Goal: Navigation & Orientation: Find specific page/section

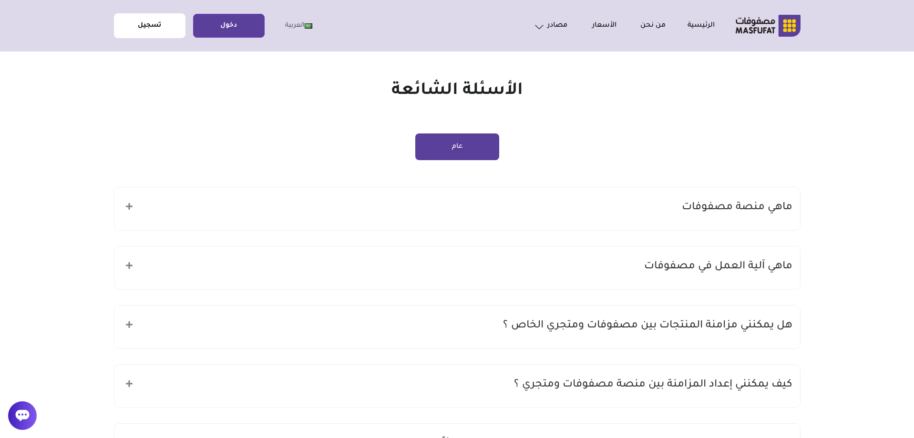
click at [142, 26] on link "تسجيل" at bounding box center [149, 25] width 71 height 21
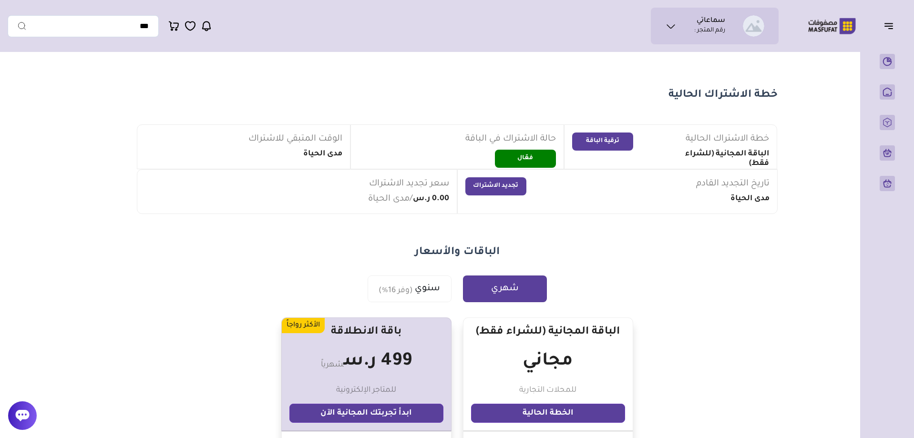
click at [673, 29] on icon at bounding box center [670, 26] width 11 height 11
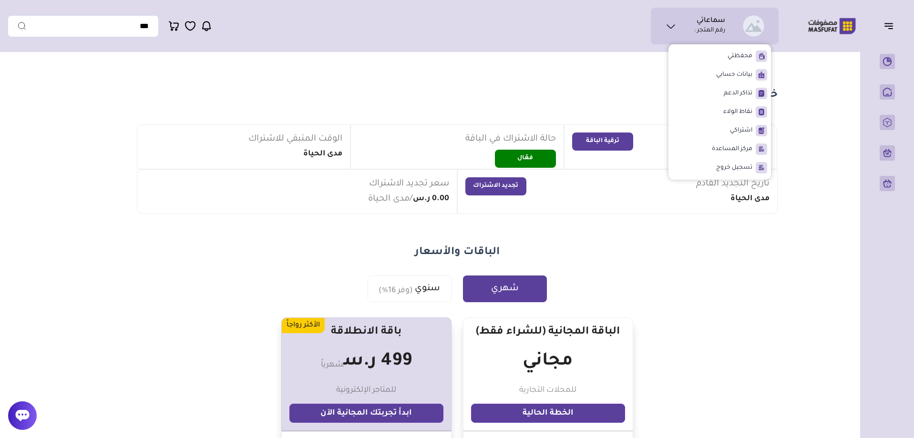
click at [671, 27] on icon at bounding box center [670, 26] width 11 height 11
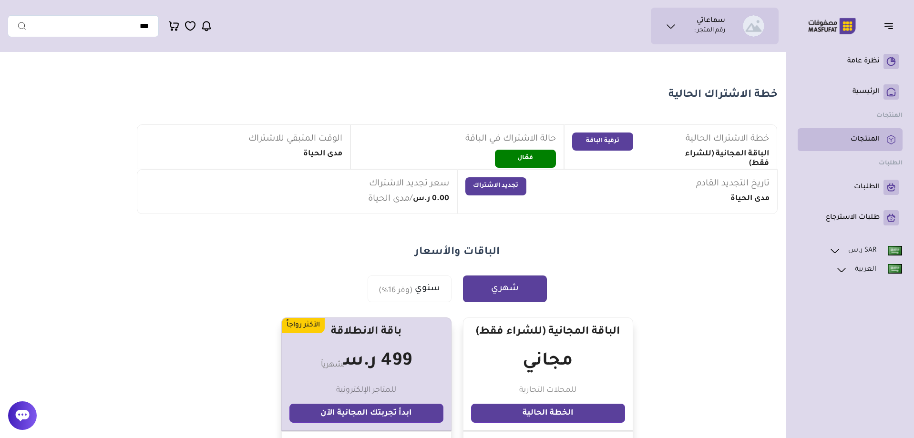
click at [870, 142] on p "المنتجات" at bounding box center [865, 140] width 29 height 10
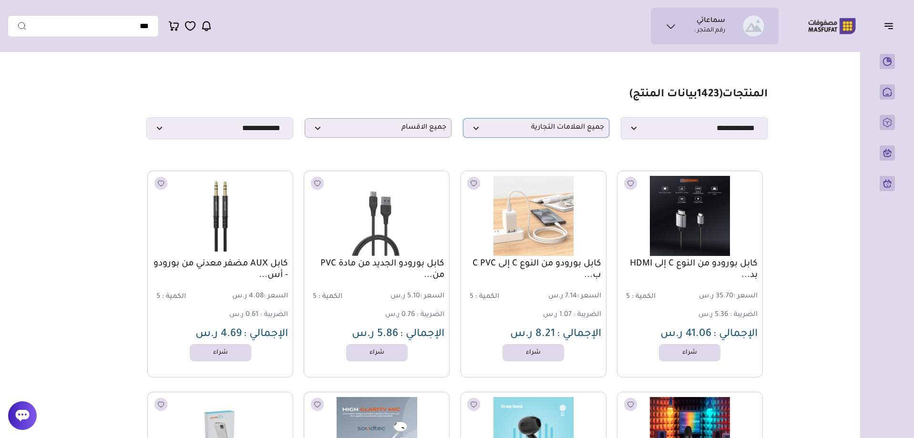
click at [475, 130] on span "جميع العلامات التجارية" at bounding box center [536, 128] width 136 height 9
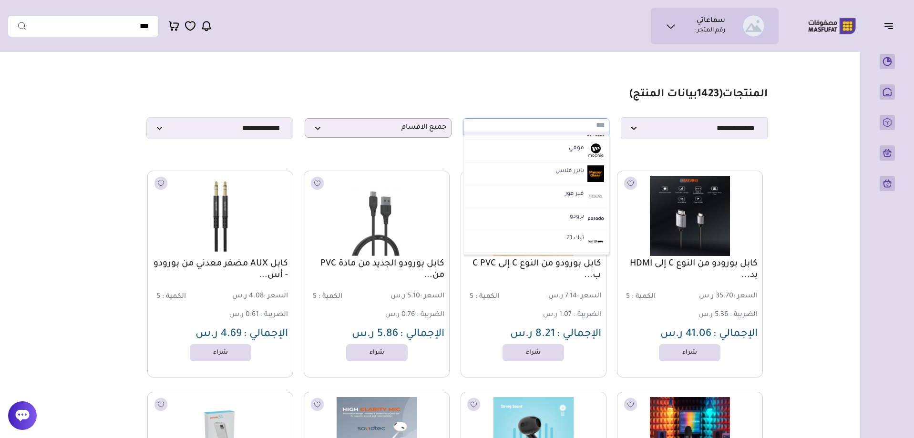
scroll to position [859, 0]
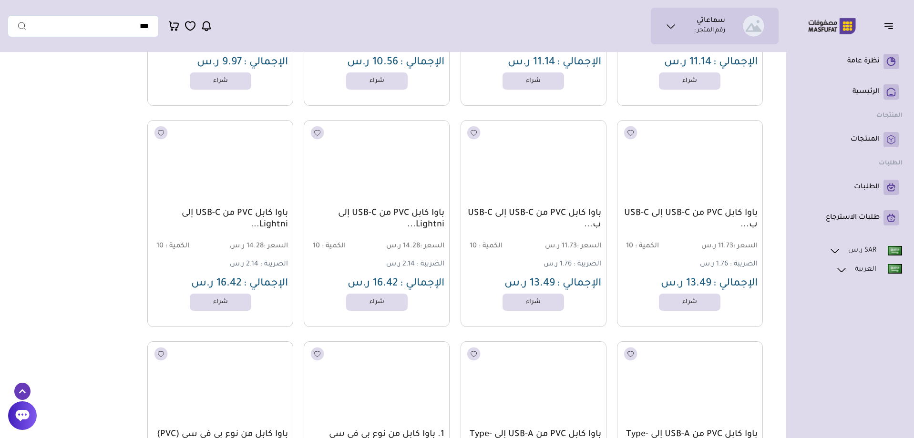
scroll to position [5581, 0]
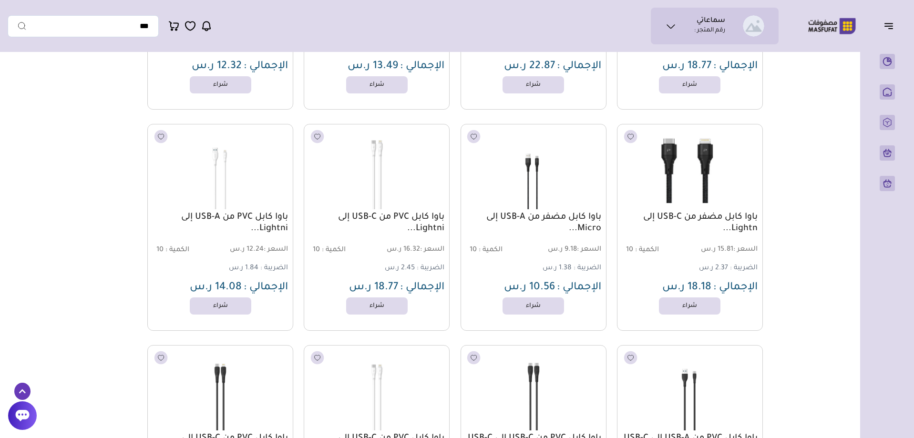
click at [819, 22] on img at bounding box center [832, 26] width 61 height 19
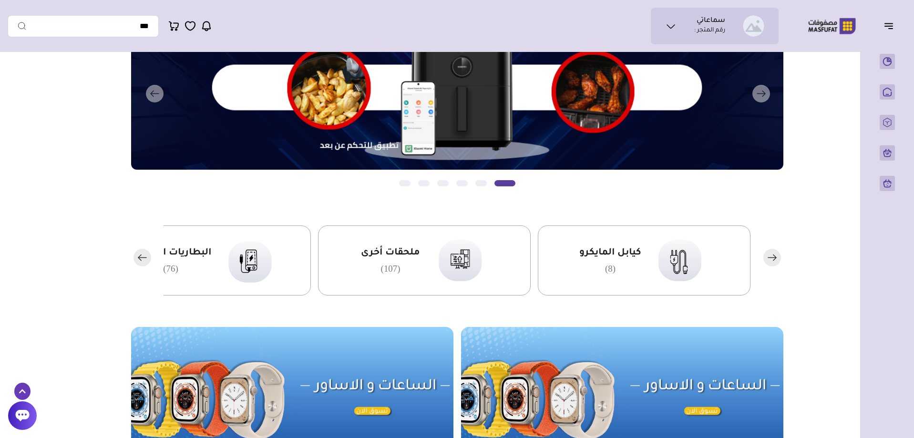
scroll to position [95, 0]
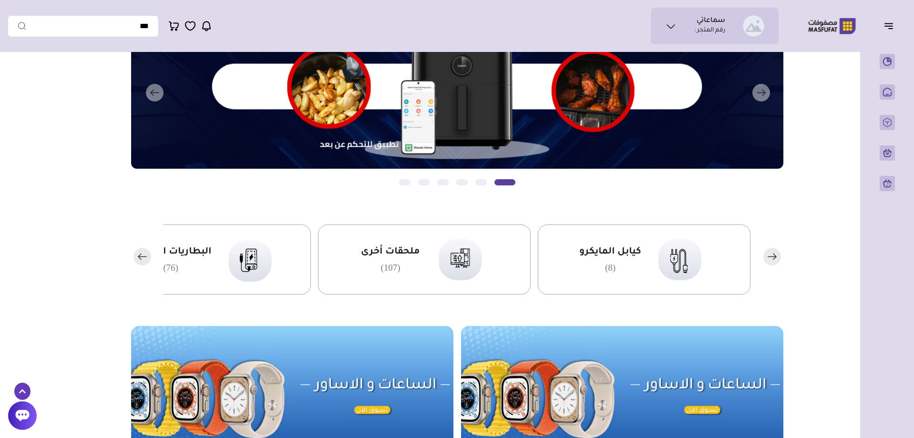
click at [138, 257] on rect "button" at bounding box center [143, 257] width 18 height 18
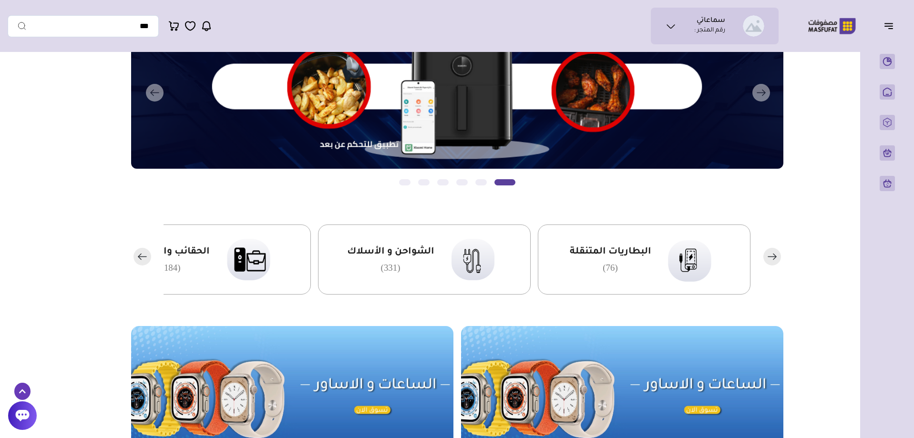
click at [138, 257] on rect "button" at bounding box center [143, 257] width 18 height 18
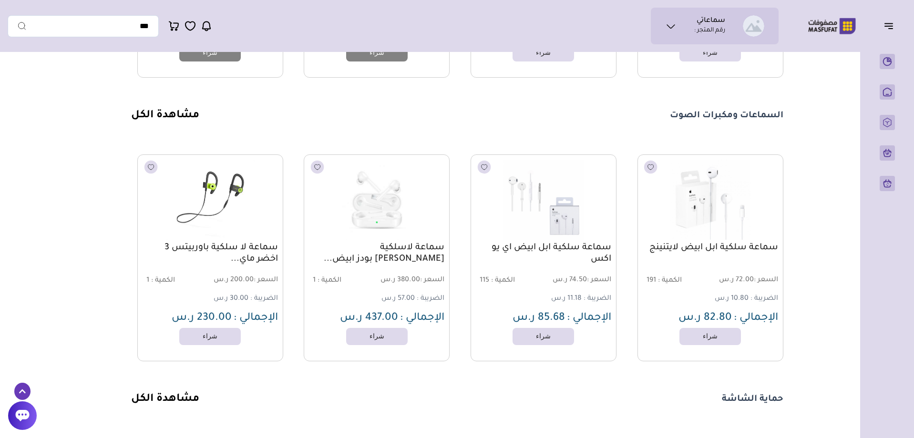
scroll to position [1765, 0]
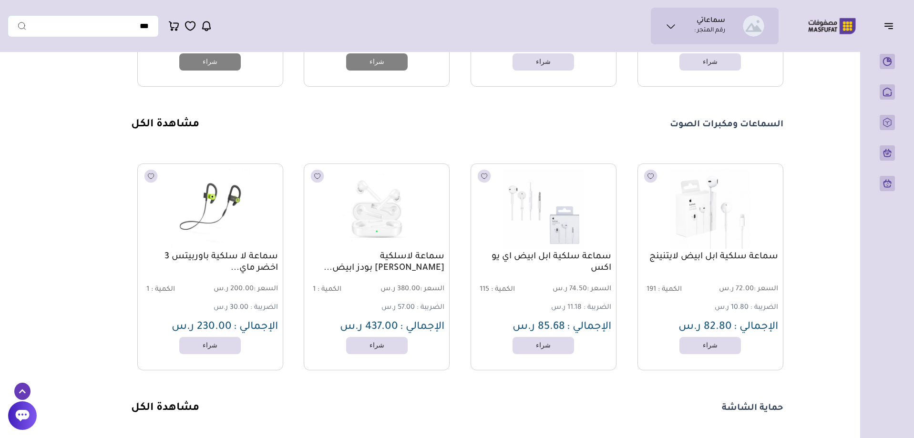
click at [167, 131] on link "مشاهدة الكل" at bounding box center [165, 124] width 68 height 11
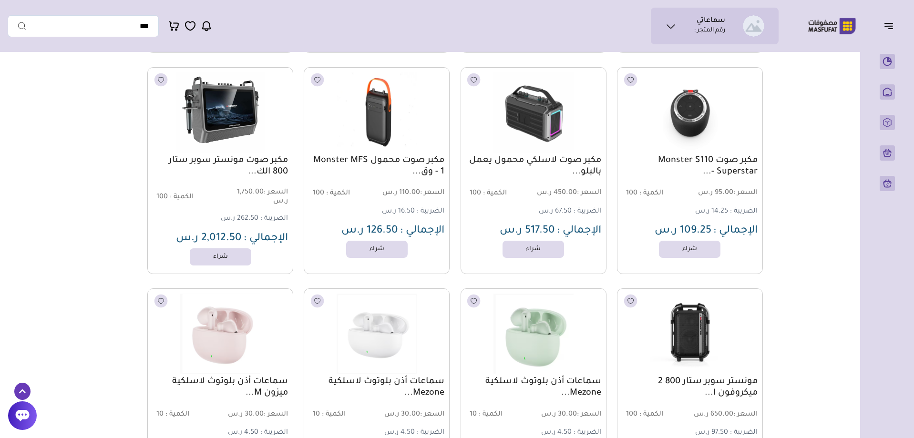
scroll to position [2964, 0]
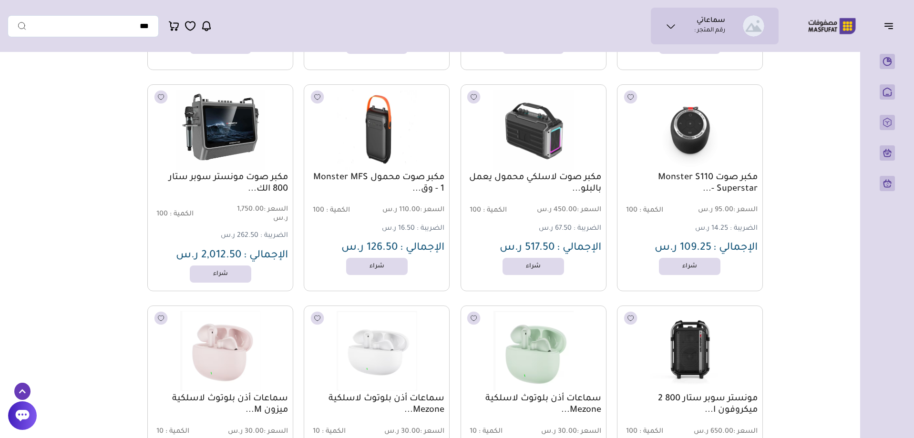
click at [228, 151] on img at bounding box center [220, 129] width 148 height 88
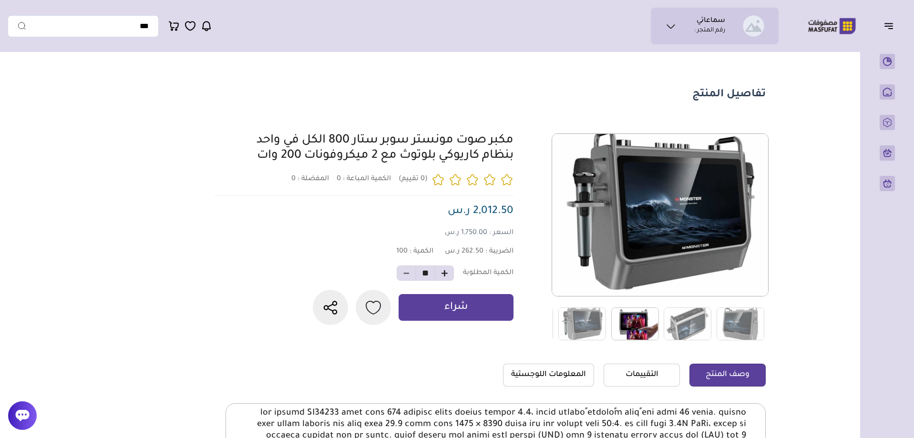
click at [635, 323] on img at bounding box center [635, 324] width 48 height 33
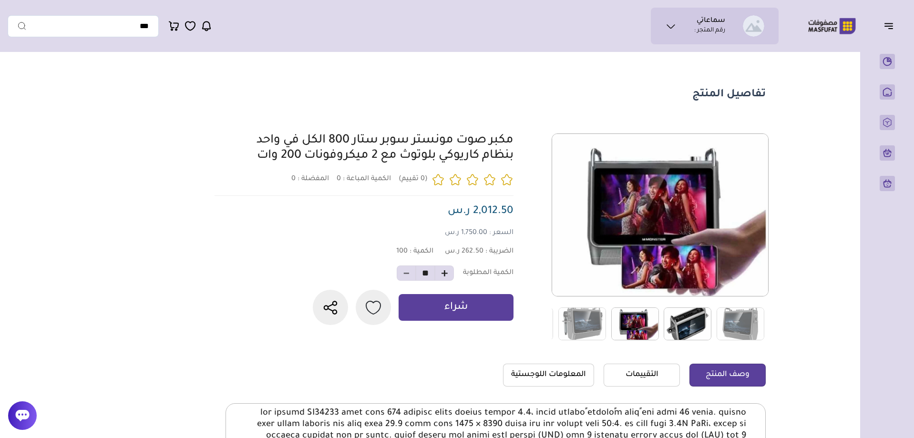
click at [685, 324] on img at bounding box center [688, 324] width 48 height 33
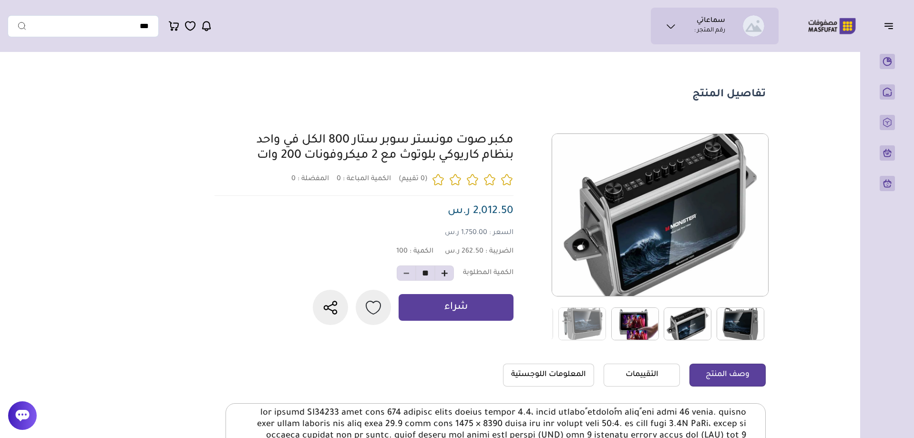
click at [749, 316] on img at bounding box center [741, 324] width 48 height 33
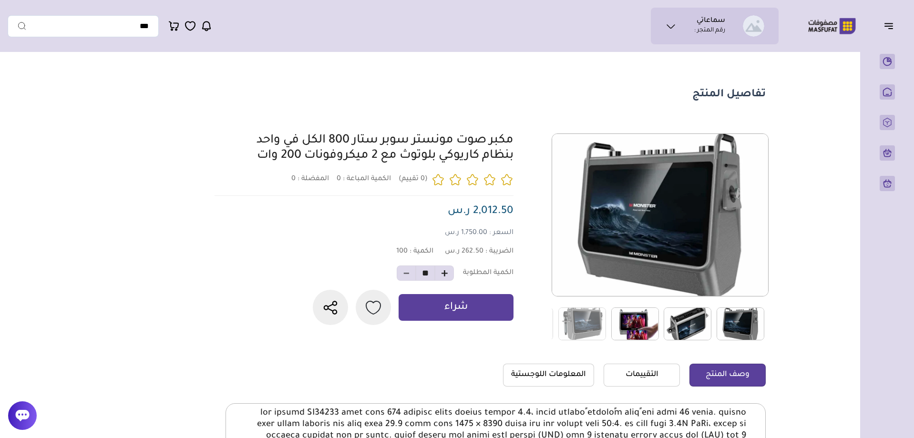
click at [543, 324] on div "0 0 100" at bounding box center [489, 237] width 554 height 207
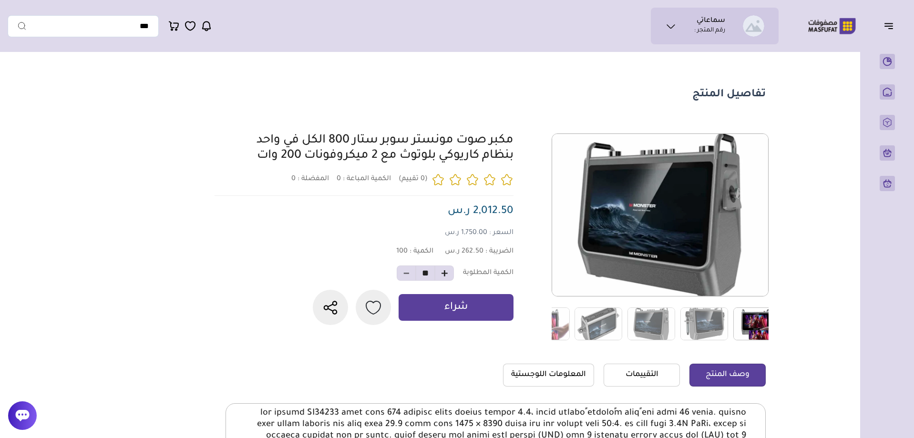
drag, startPoint x: 676, startPoint y: 327, endPoint x: 774, endPoint y: 329, distance: 97.8
click at [765, 329] on div at bounding box center [838, 324] width 634 height 34
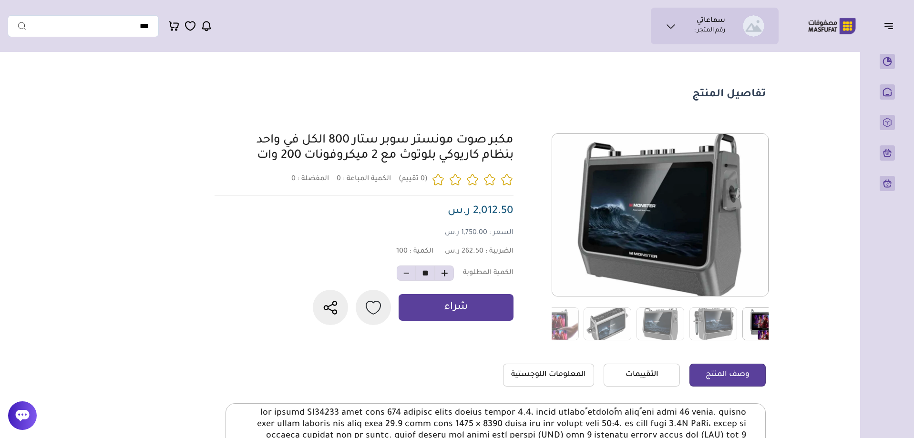
drag, startPoint x: 683, startPoint y: 331, endPoint x: 838, endPoint y: 329, distance: 154.6
click at [838, 329] on main "تفاصيل المنتج 0 0 100 **" at bounding box center [457, 303] width 899 height 493
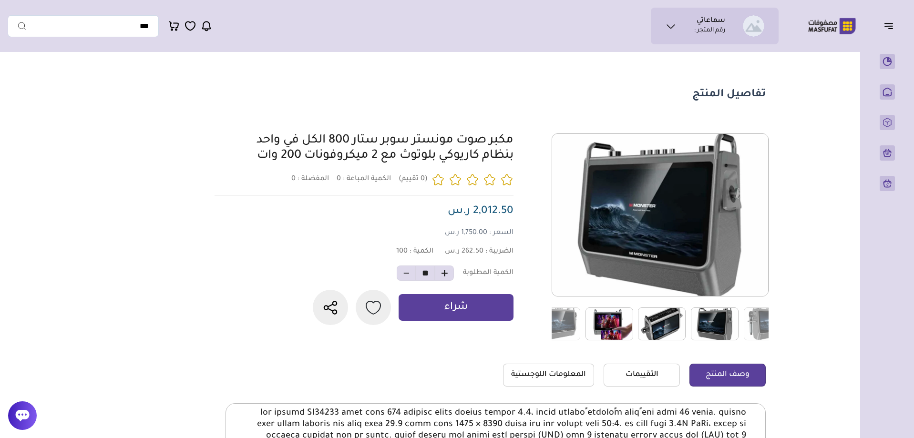
drag, startPoint x: 601, startPoint y: 319, endPoint x: 839, endPoint y: 331, distance: 238.8
click at [839, 331] on main "تفاصيل المنتج 0 0 100 **" at bounding box center [457, 303] width 899 height 493
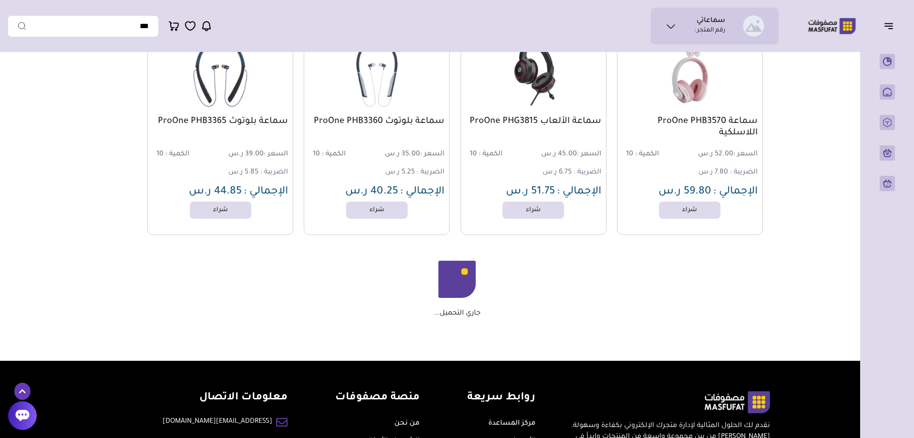
scroll to position [1039, 0]
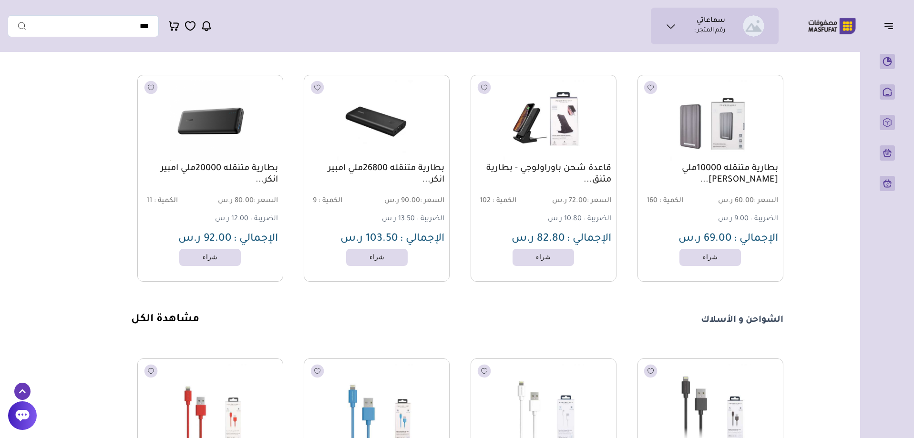
scroll to position [905, 0]
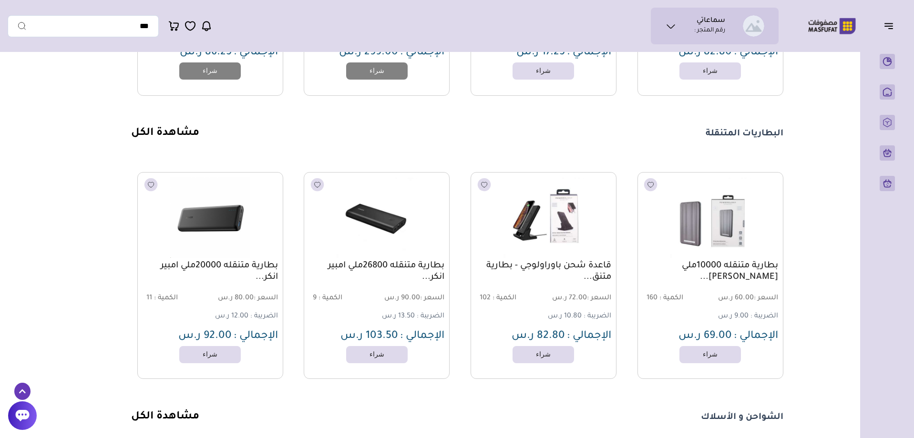
click at [822, 23] on img at bounding box center [832, 26] width 61 height 19
click at [673, 26] on icon at bounding box center [670, 26] width 11 height 11
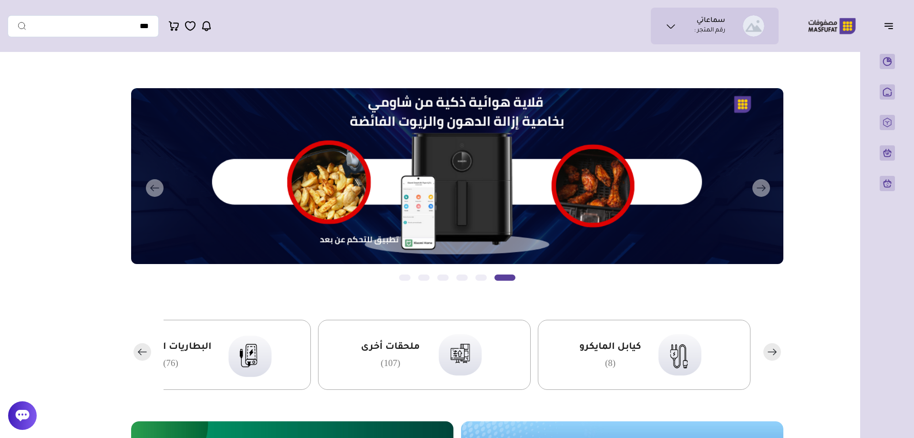
click at [886, 26] on icon "button" at bounding box center [889, 26] width 8 height 0
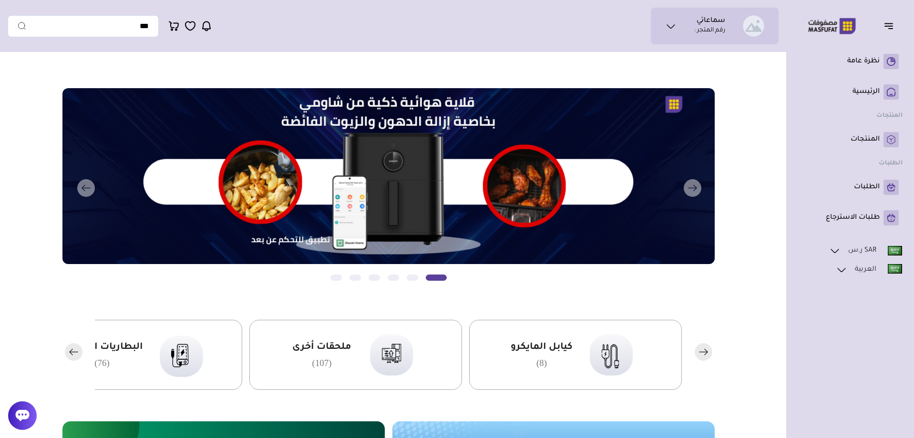
click at [883, 25] on button "button" at bounding box center [892, 26] width 30 height 18
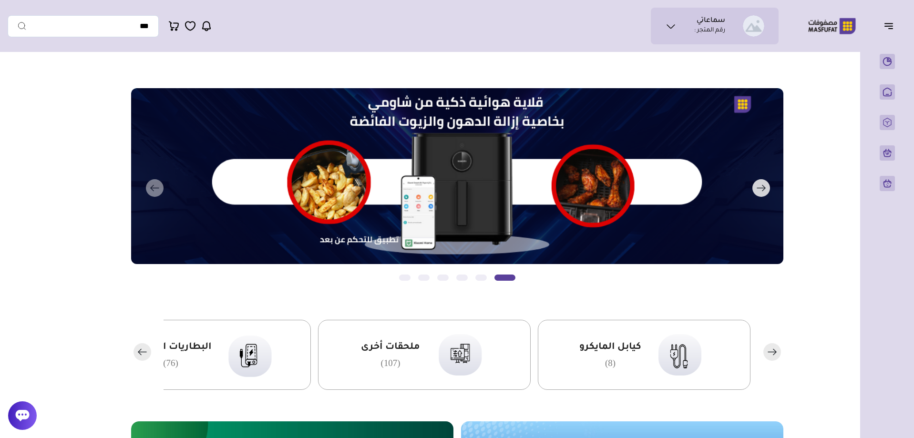
click at [730, 287] on button "التالي" at bounding box center [444, 188] width 653 height 200
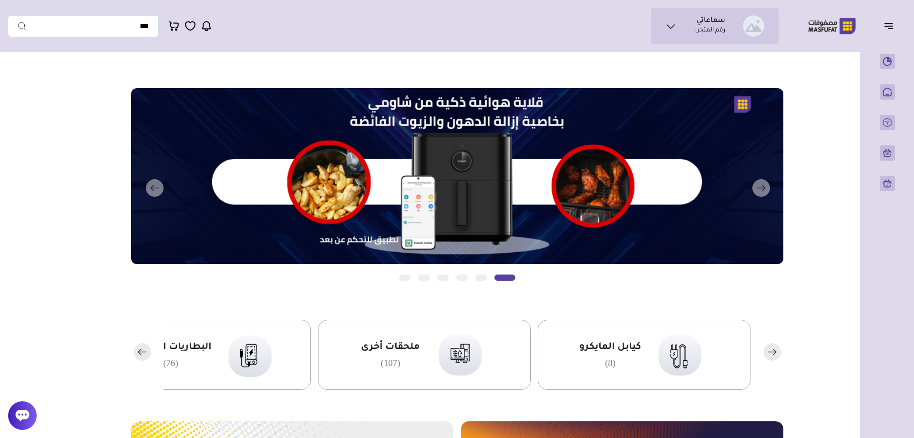
click at [670, 21] on icon at bounding box center [670, 26] width 11 height 11
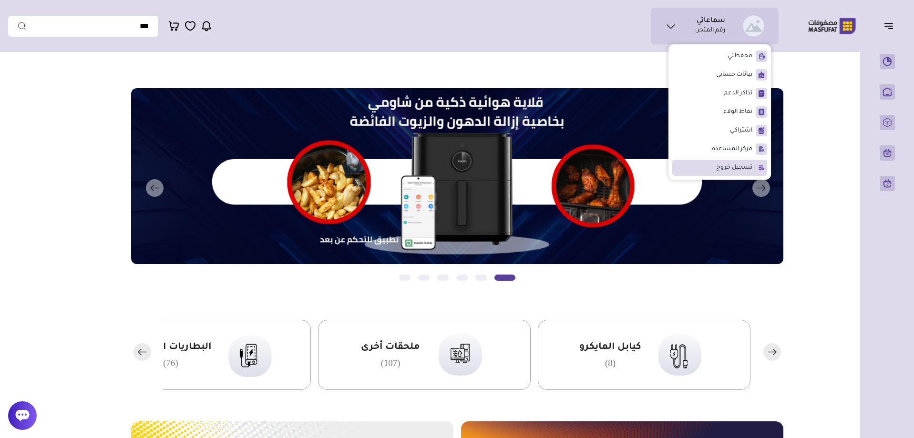
click at [738, 164] on span "تسجيل خروج" at bounding box center [734, 168] width 36 height 10
